Goal: Book appointment/travel/reservation

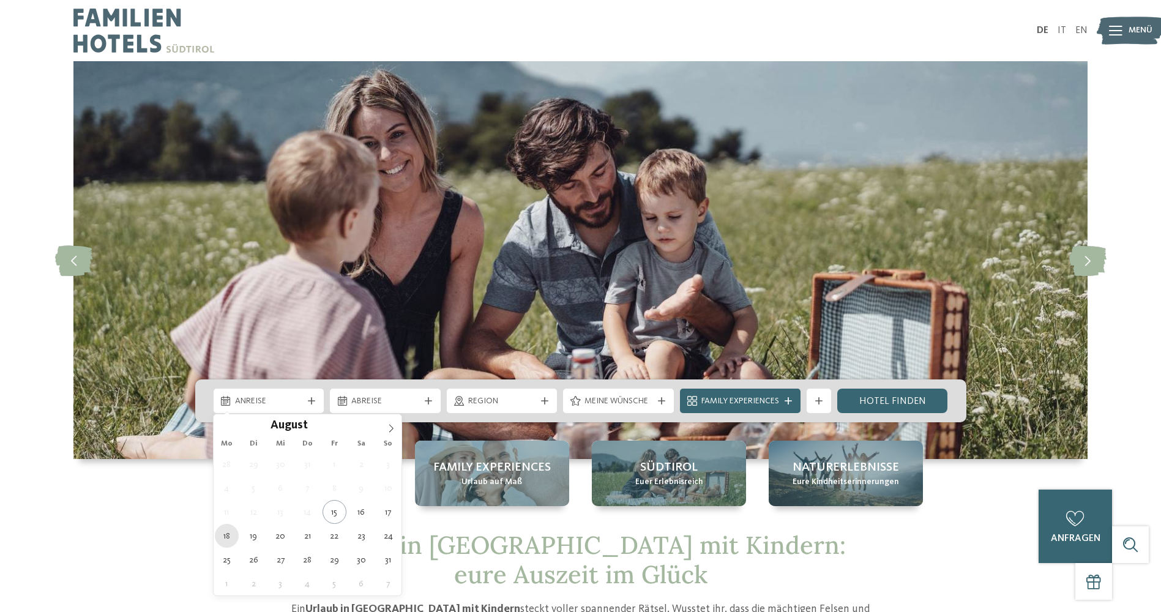
type div "18.08.2025"
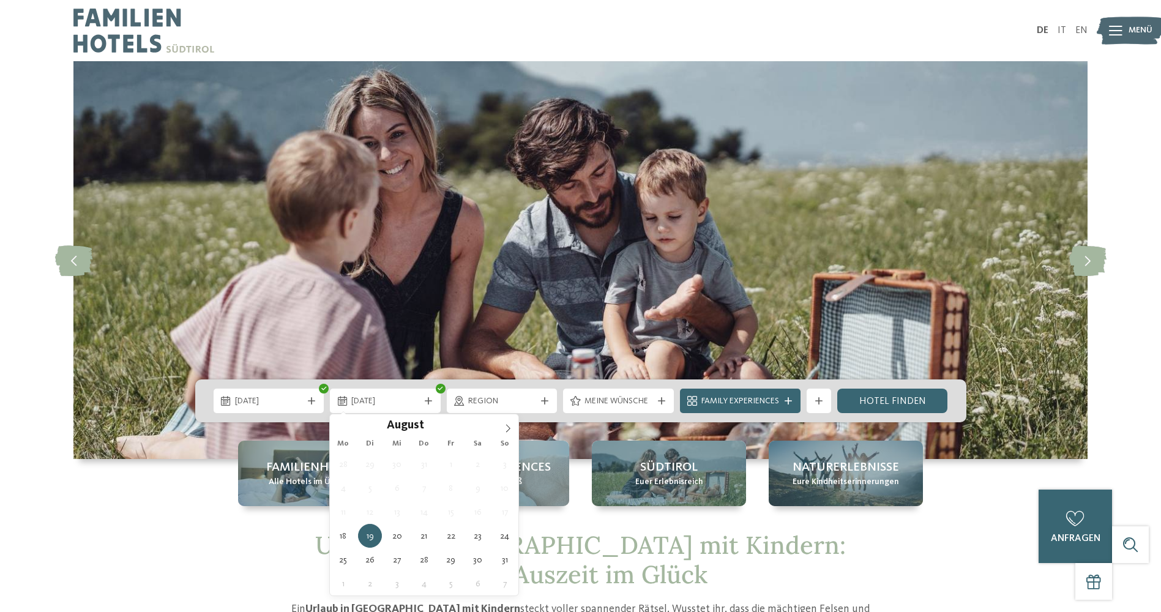
type div "25.08.2025"
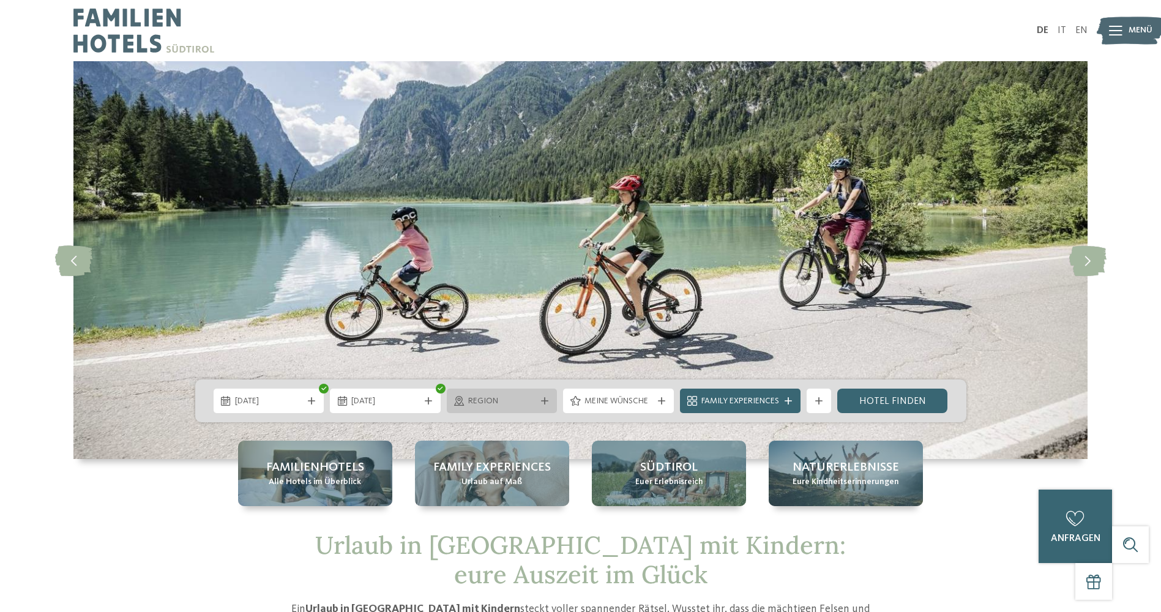
click at [541, 402] on icon at bounding box center [544, 400] width 7 height 7
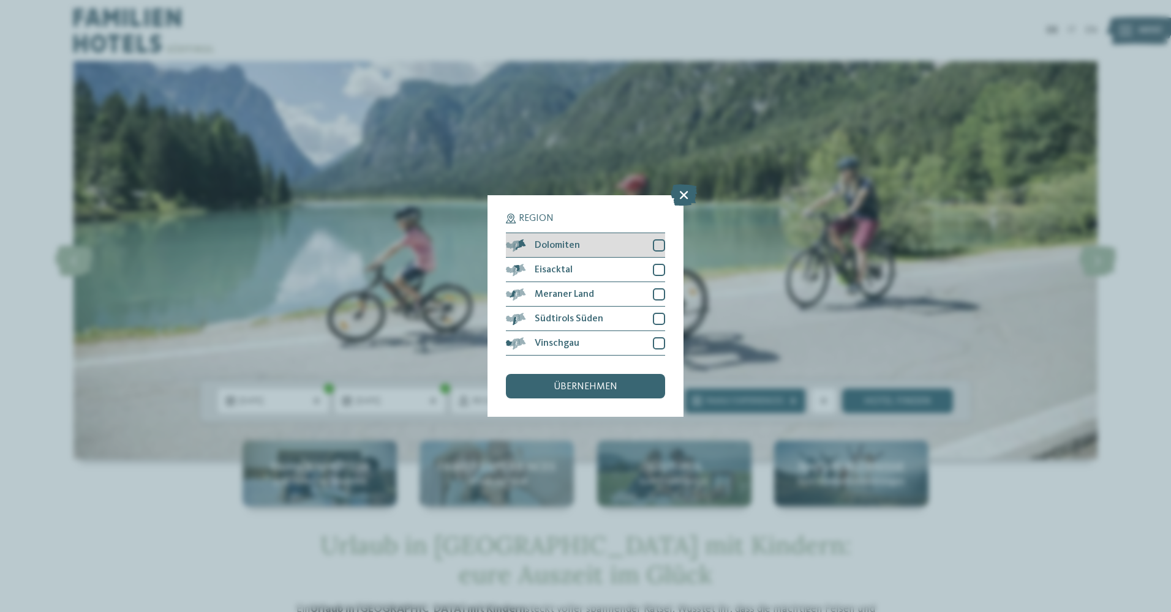
drag, startPoint x: 653, startPoint y: 242, endPoint x: 658, endPoint y: 248, distance: 7.0
click at [654, 242] on div at bounding box center [659, 245] width 12 height 12
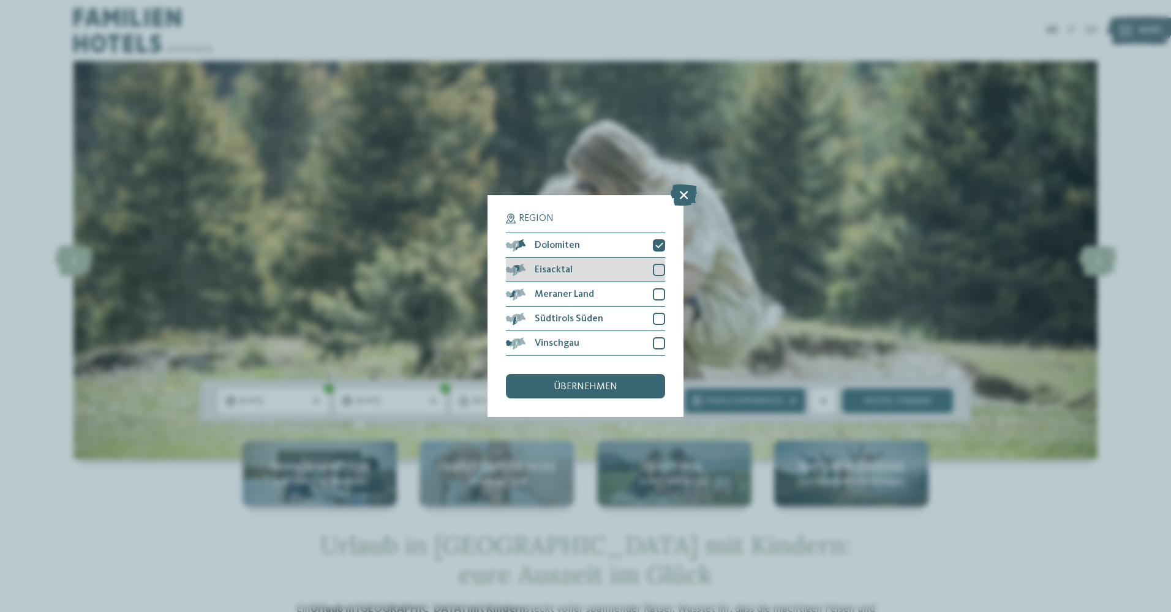
click at [659, 268] on div at bounding box center [659, 270] width 12 height 12
click at [654, 292] on div at bounding box center [659, 294] width 12 height 12
click at [655, 313] on div at bounding box center [659, 319] width 12 height 12
click at [658, 340] on div at bounding box center [659, 343] width 12 height 12
click at [623, 381] on div "übernehmen" at bounding box center [585, 386] width 159 height 24
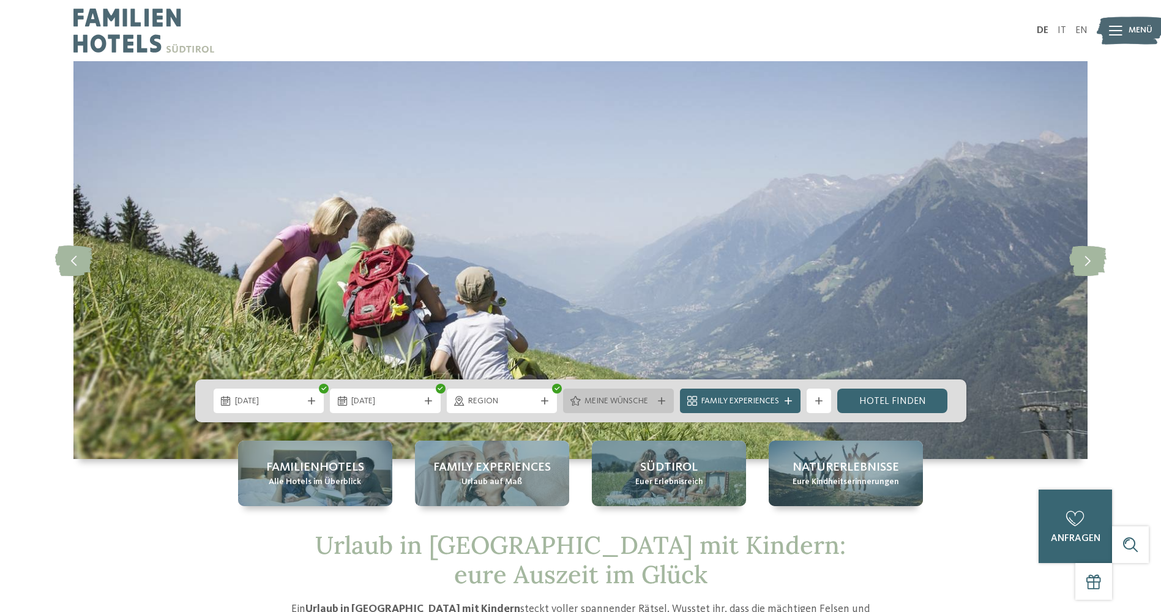
click at [654, 402] on div "Meine Wünsche" at bounding box center [619, 400] width 74 height 13
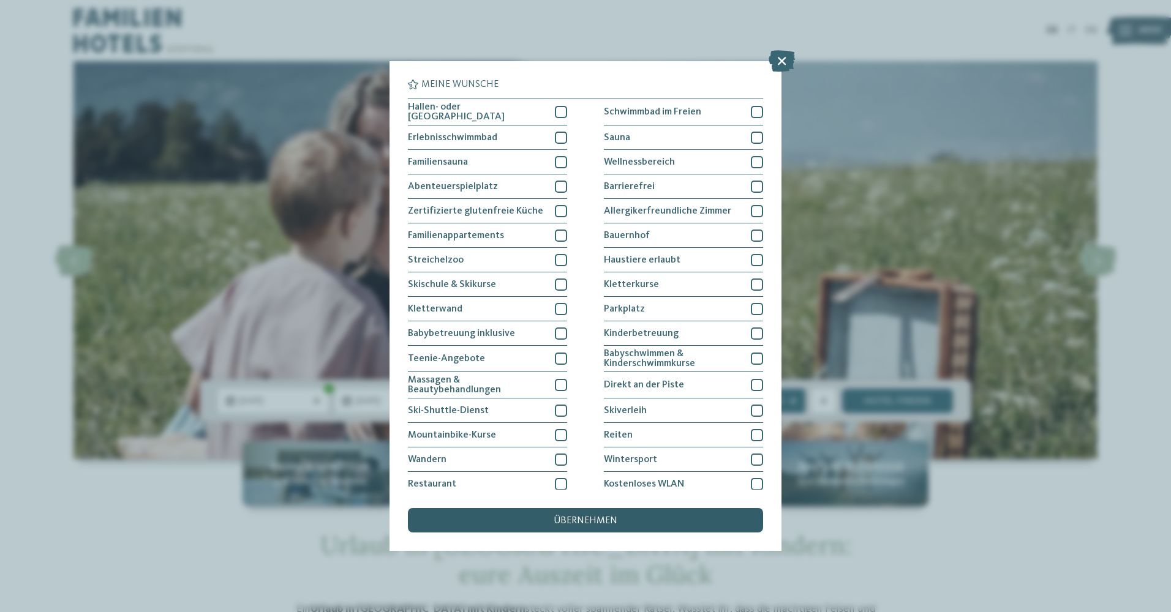
click at [590, 517] on span "übernehmen" at bounding box center [585, 521] width 64 height 10
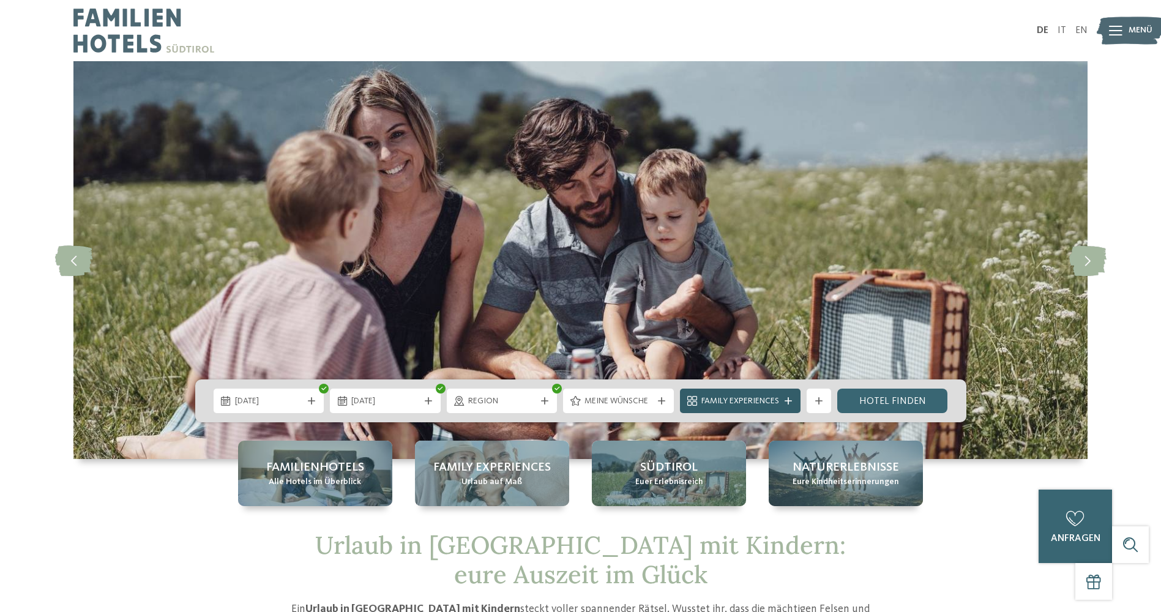
click at [749, 399] on span "Family Experiences" at bounding box center [741, 401] width 78 height 12
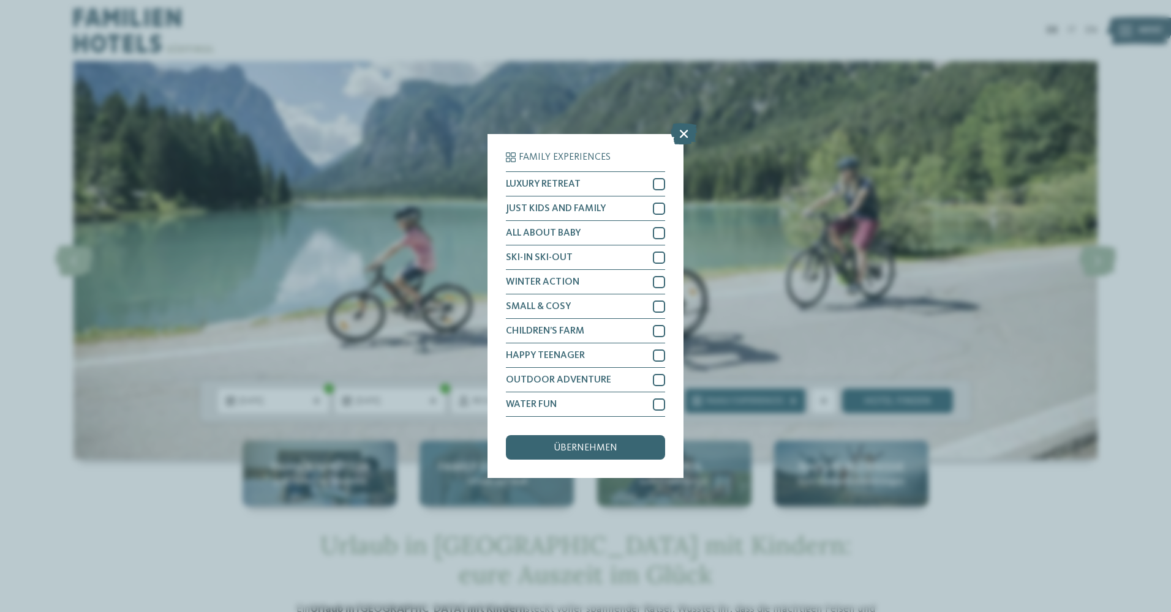
drag, startPoint x: 563, startPoint y: 451, endPoint x: 566, endPoint y: 482, distance: 30.8
click at [563, 453] on div "übernehmen" at bounding box center [585, 447] width 159 height 24
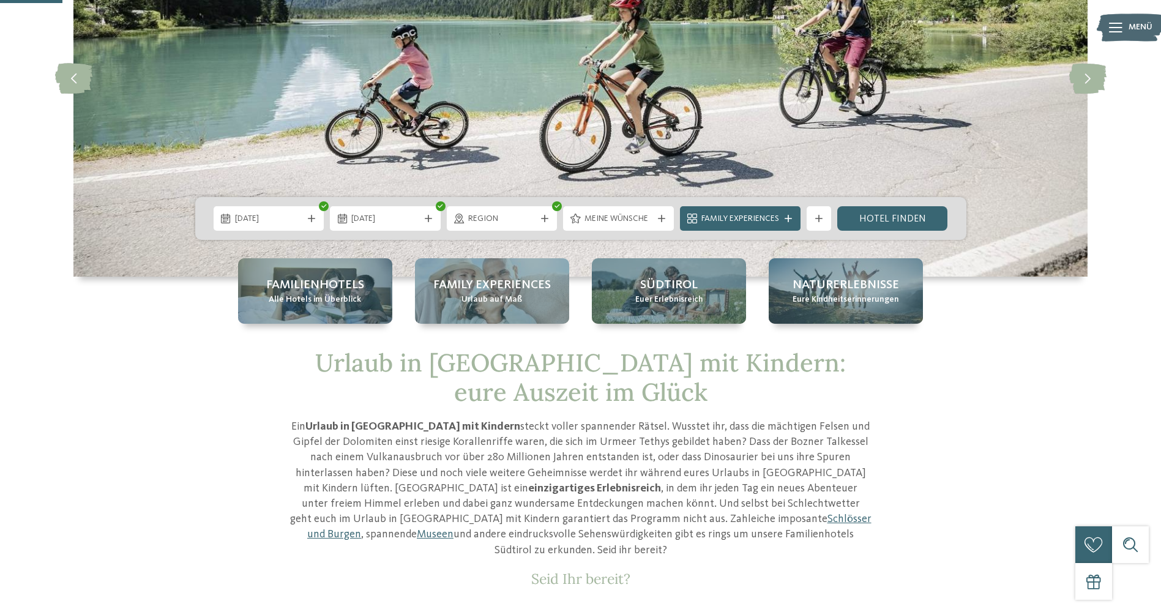
scroll to position [184, 0]
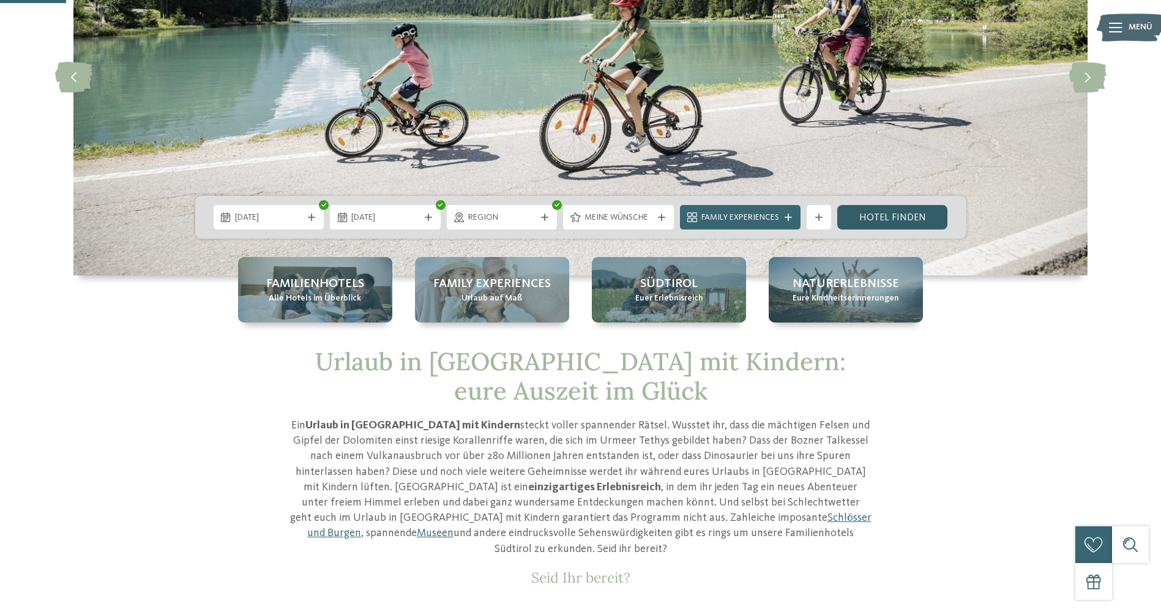
click at [870, 221] on link "Hotel finden" at bounding box center [893, 217] width 111 height 24
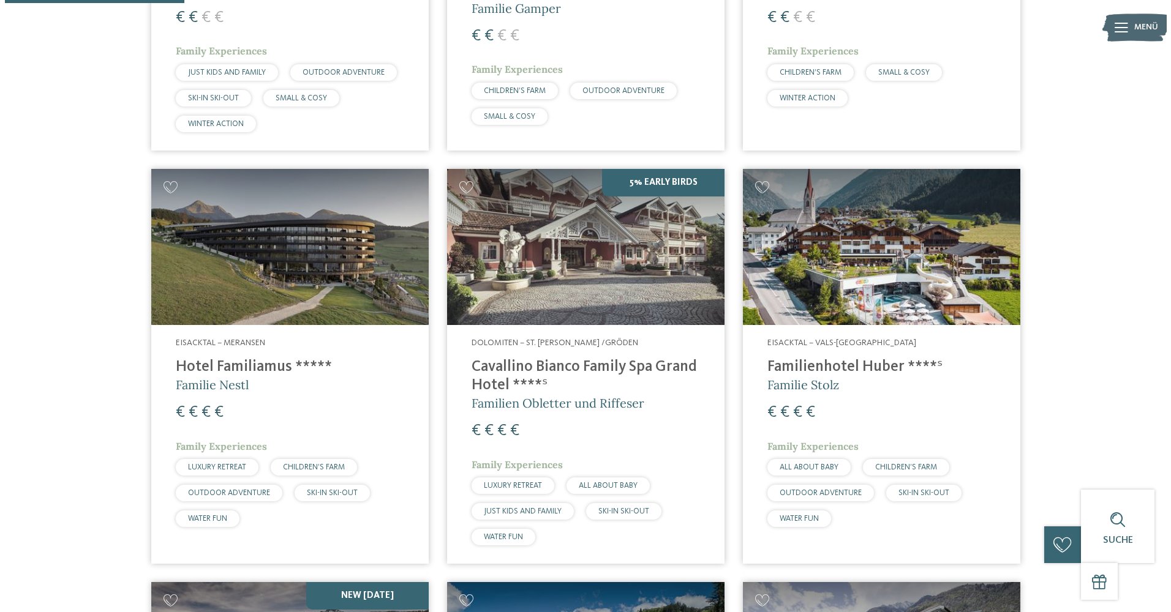
scroll to position [769, 0]
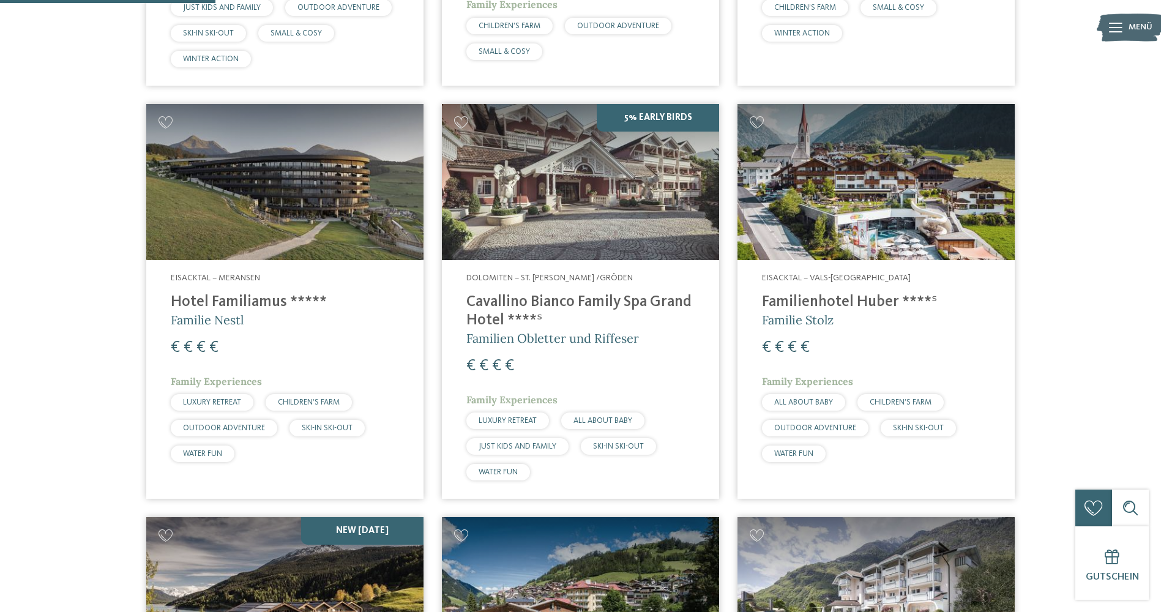
click at [788, 345] on span "€" at bounding box center [792, 348] width 9 height 16
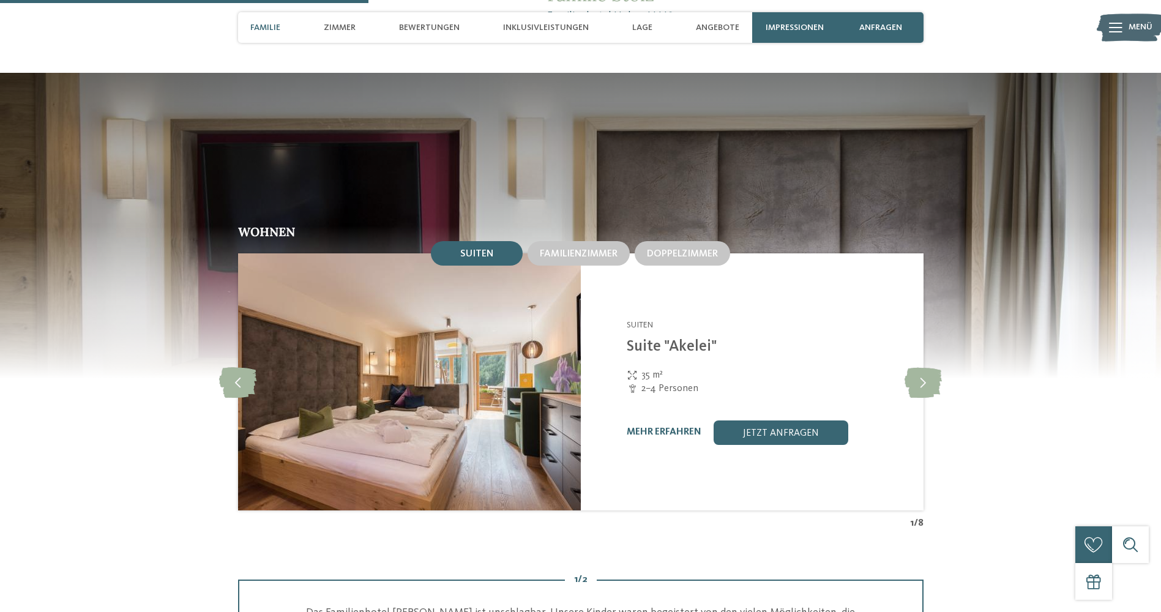
scroll to position [1286, 0]
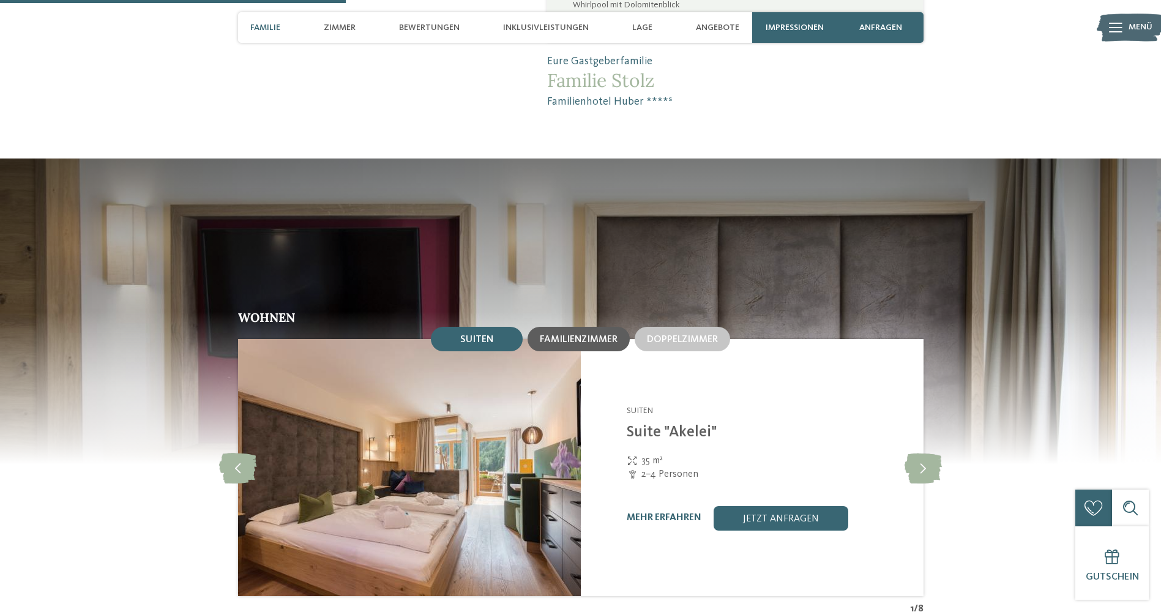
click at [587, 335] on span "Familienzimmer" at bounding box center [579, 340] width 78 height 10
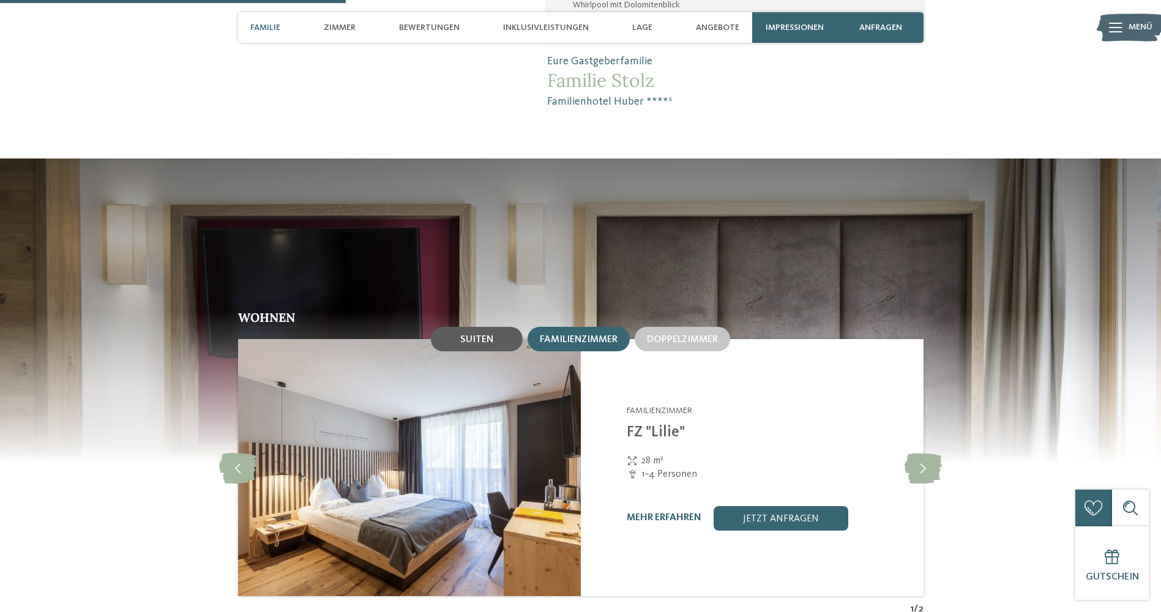
click at [487, 335] on span "Suiten" at bounding box center [476, 340] width 33 height 10
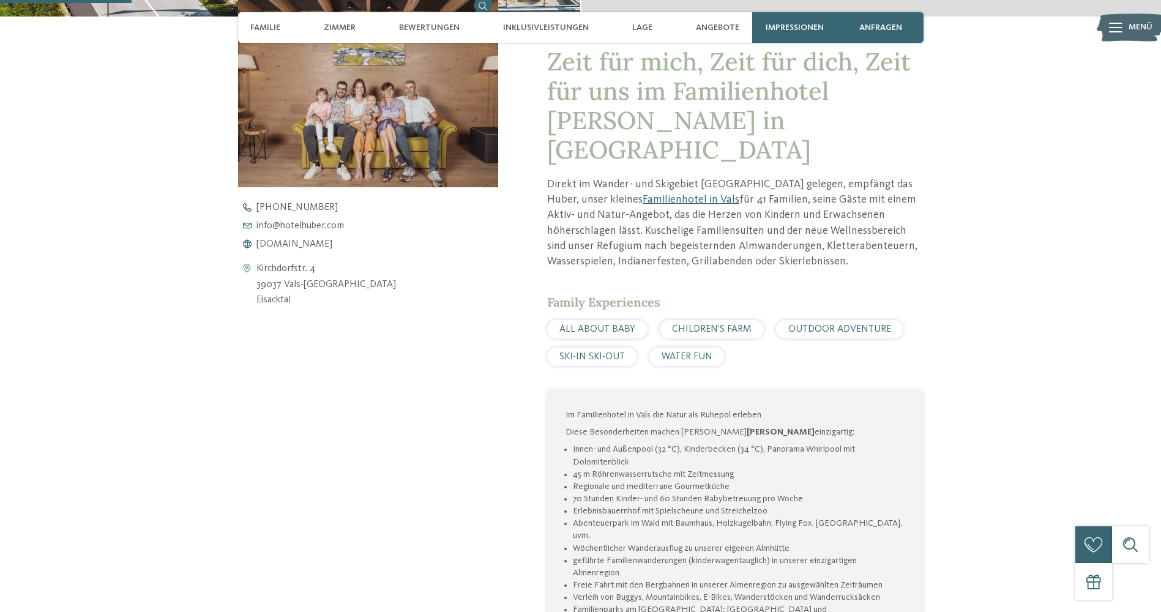
scroll to position [490, 0]
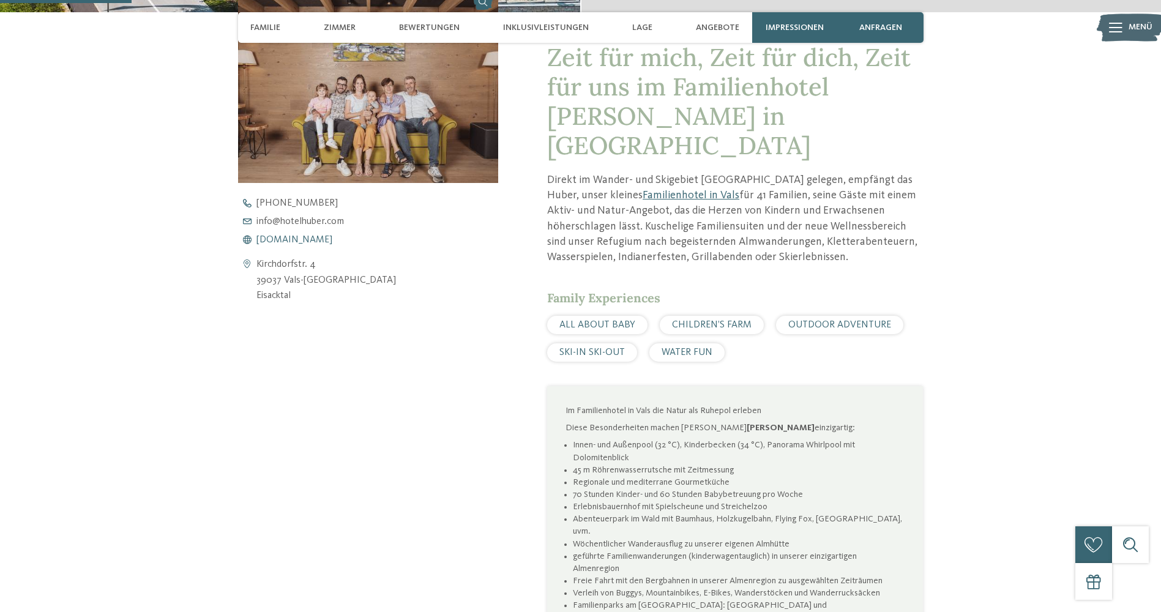
click at [305, 244] on span "[DOMAIN_NAME]" at bounding box center [295, 240] width 76 height 10
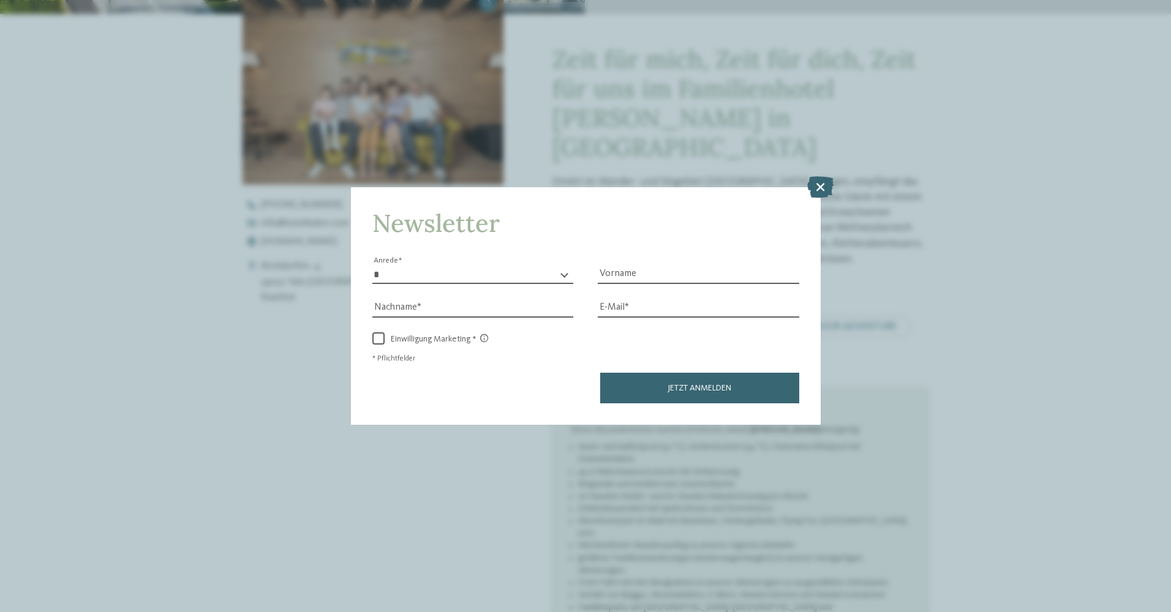
click at [819, 187] on icon at bounding box center [820, 186] width 26 height 21
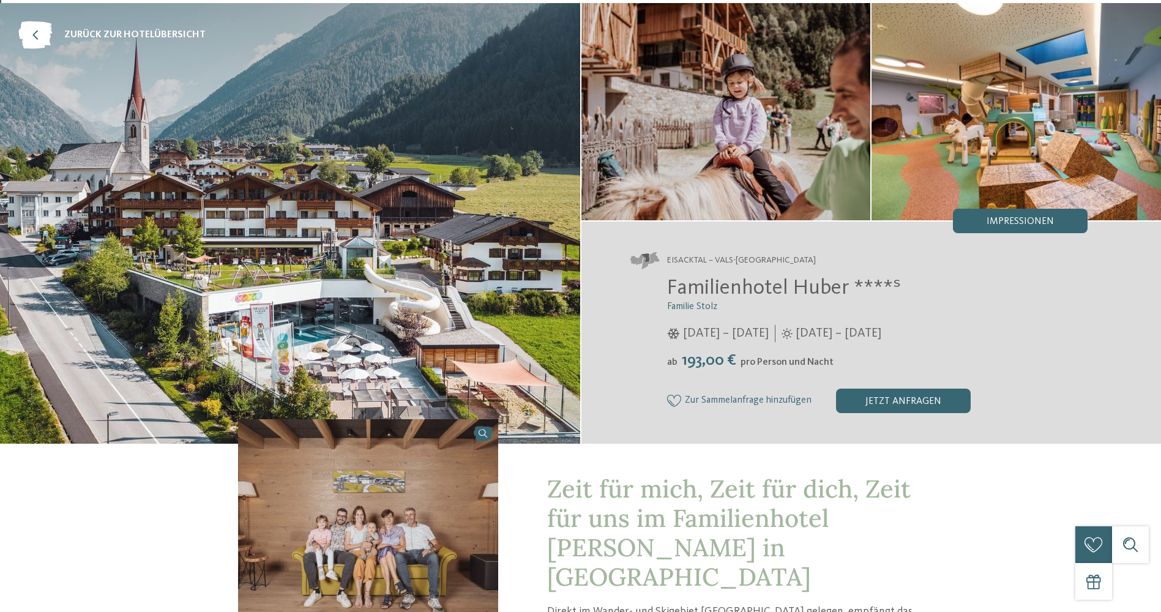
scroll to position [0, 0]
